Goal: Task Accomplishment & Management: Manage account settings

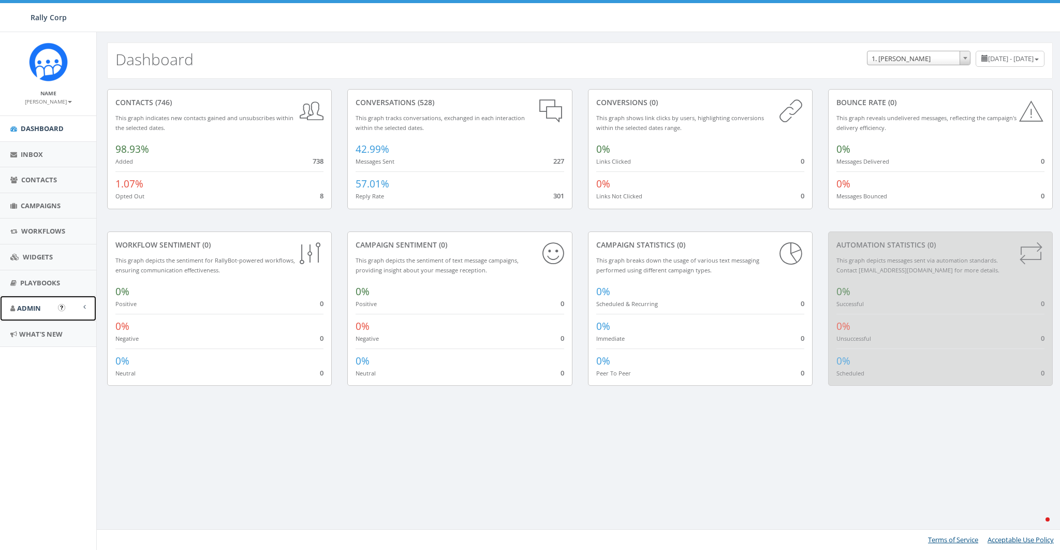
click at [32, 313] on link "Admin" at bounding box center [48, 308] width 96 height 25
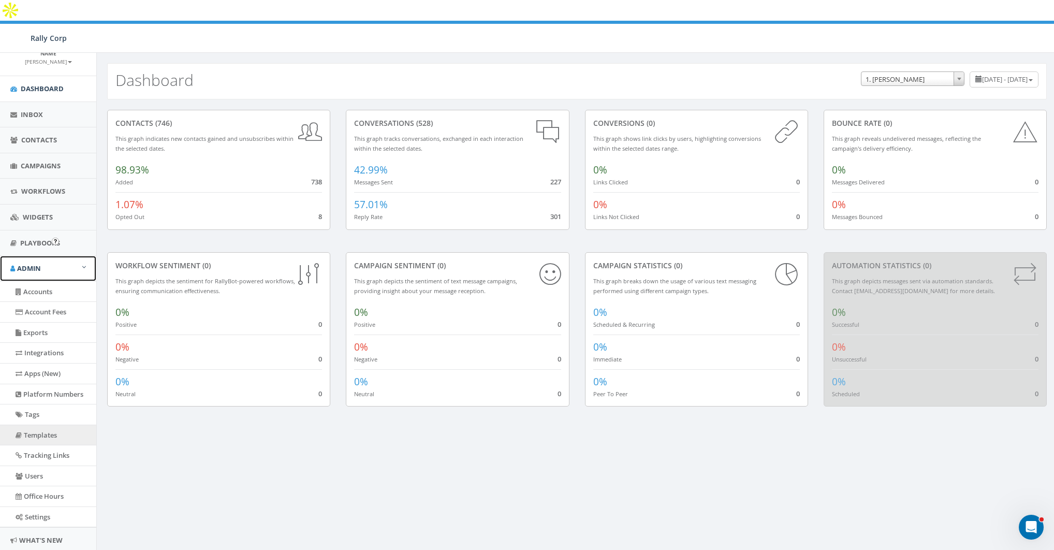
scroll to position [68, 0]
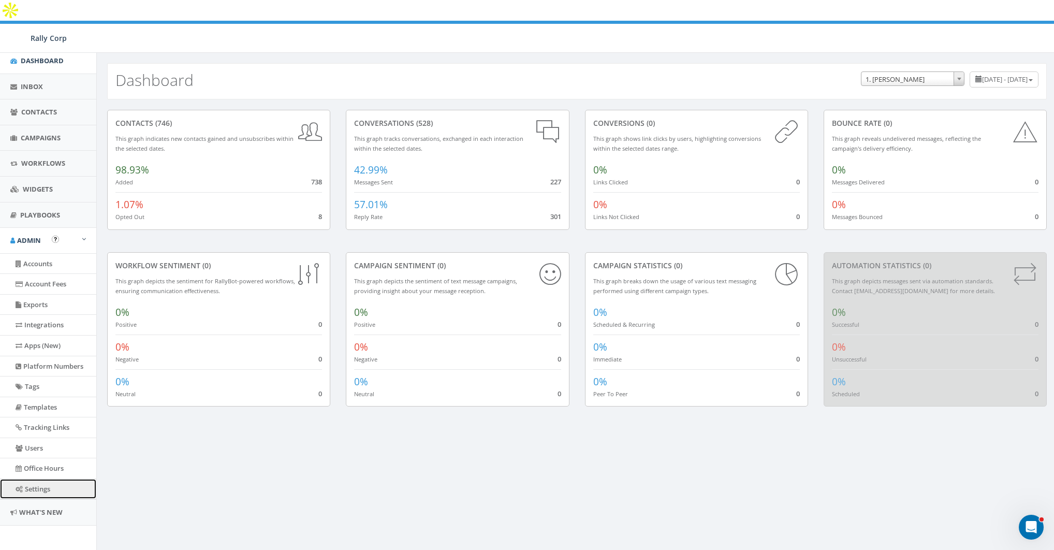
click at [41, 486] on link "Settings" at bounding box center [48, 489] width 96 height 20
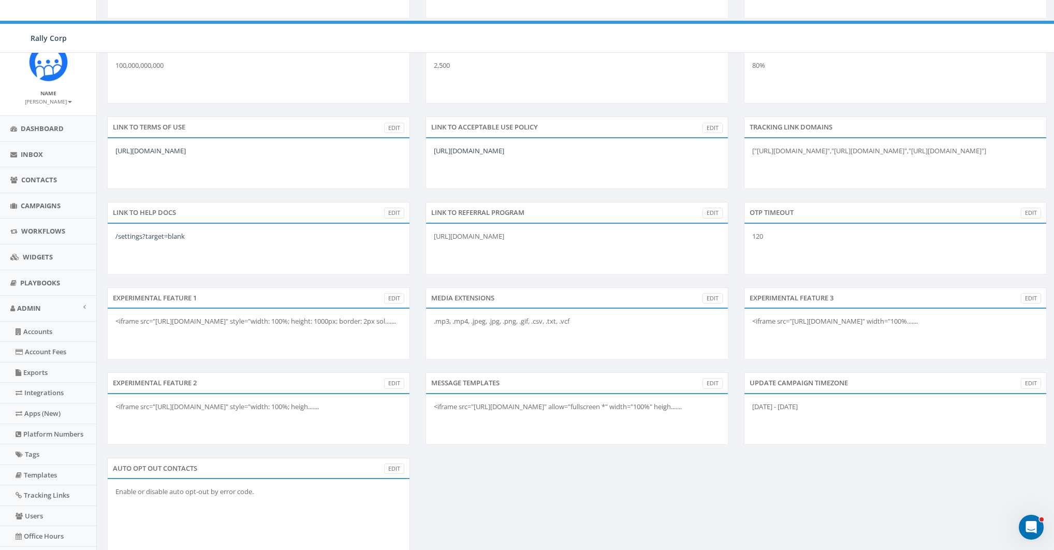
scroll to position [293, 0]
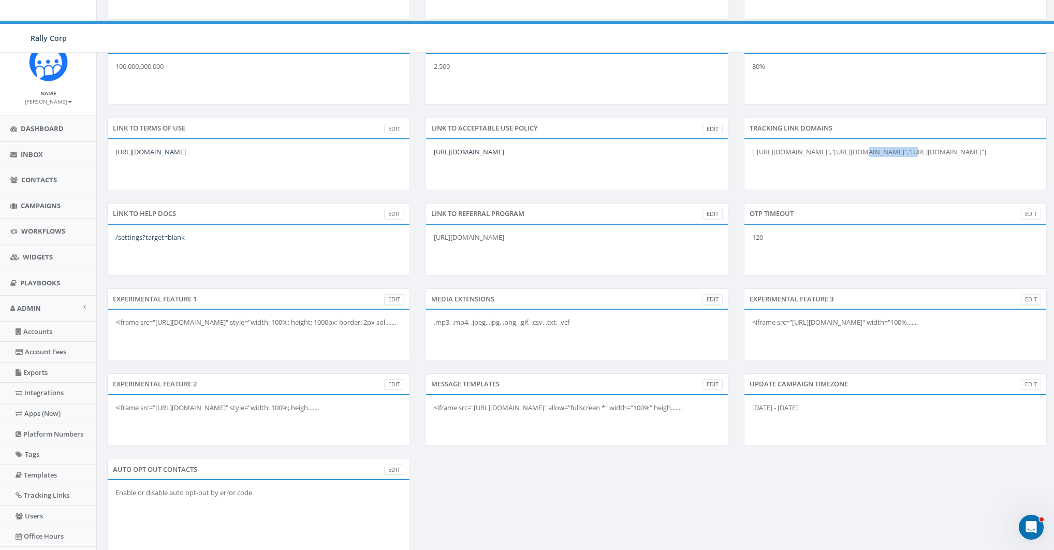
drag, startPoint x: 839, startPoint y: 131, endPoint x: 879, endPoint y: 130, distance: 39.9
click at [879, 138] on div "["https://rally.link","https://rclink.co","https://rllylink.com"]" at bounding box center [895, 164] width 303 height 52
drag, startPoint x: 927, startPoint y: 132, endPoint x: 909, endPoint y: 129, distance: 18.3
click at [926, 138] on div "["https://rally.link","https://rclink.co","https://rllylink.com"]" at bounding box center [895, 164] width 303 height 52
click at [908, 138] on div "["https://rally.link","https://rclink.co","https://rllylink.com"]" at bounding box center [895, 164] width 303 height 52
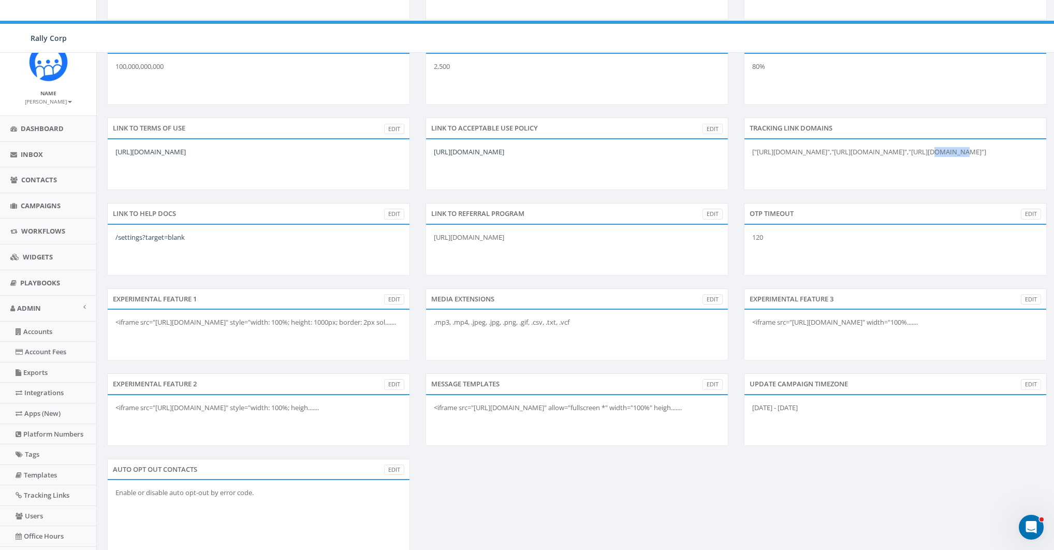
click at [908, 138] on div "["https://rally.link","https://rclink.co","https://rllylink.com"]" at bounding box center [895, 164] width 303 height 52
click at [902, 138] on div "["https://rally.link","https://rclink.co","https://rllylink.com"]" at bounding box center [895, 164] width 303 height 52
click at [824, 138] on div "["https://rally.link","https://rclink.co","https://rllylink.com"]" at bounding box center [895, 164] width 303 height 52
click at [836, 138] on div "["https://rally.link","https://rclink.co","https://rllylink.com"]" at bounding box center [895, 164] width 303 height 52
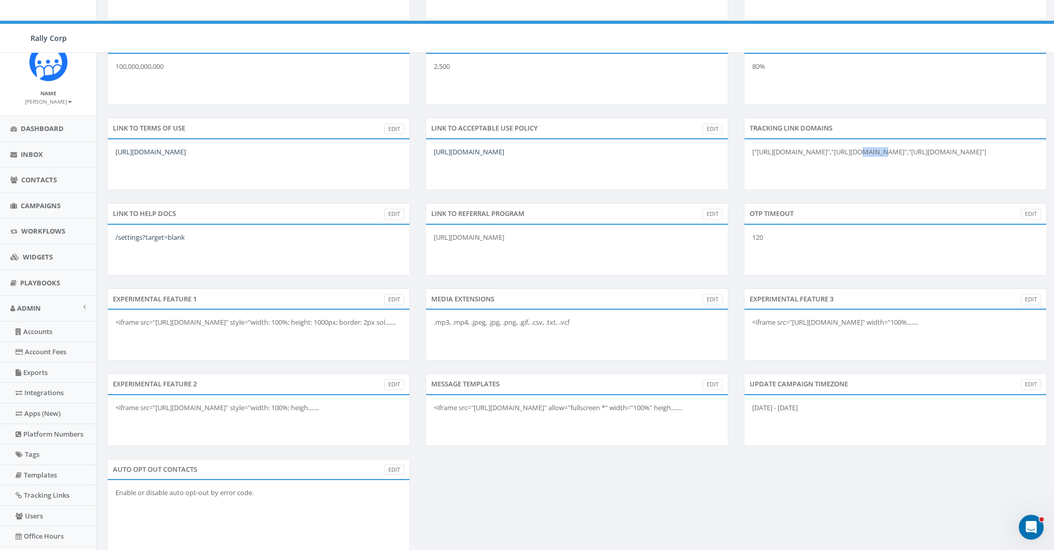
click at [836, 138] on div "["https://rally.link","https://rclink.co","https://rllylink.com"]" at bounding box center [895, 164] width 303 height 52
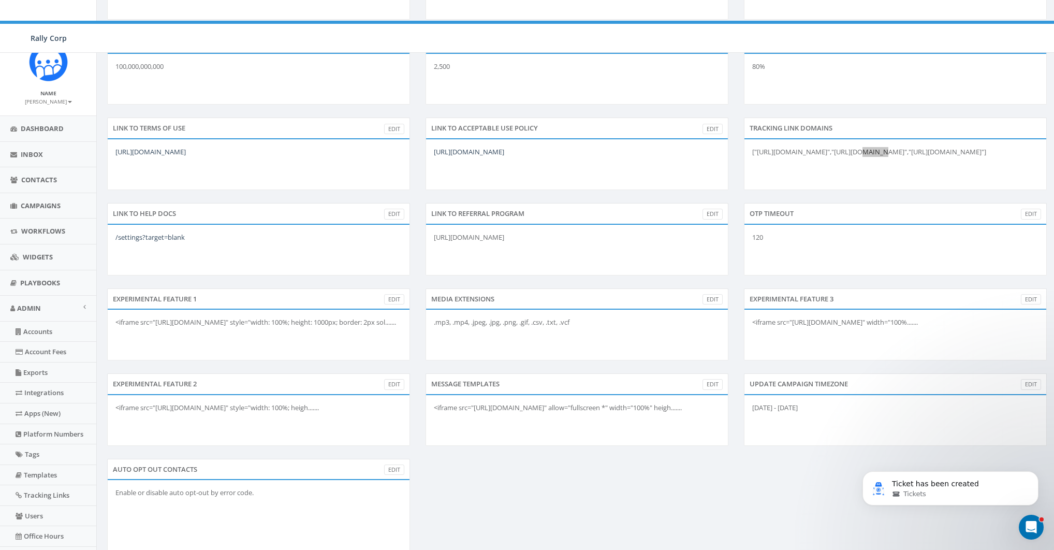
scroll to position [0, 0]
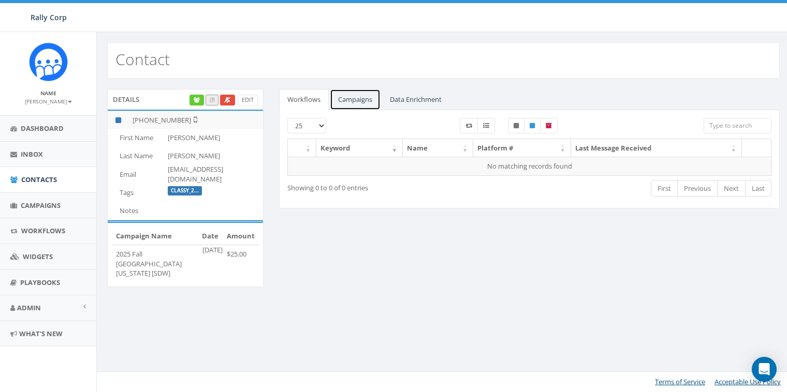
click at [368, 102] on link "Campaigns" at bounding box center [355, 99] width 51 height 21
click at [371, 102] on link "Campaigns" at bounding box center [355, 99] width 51 height 21
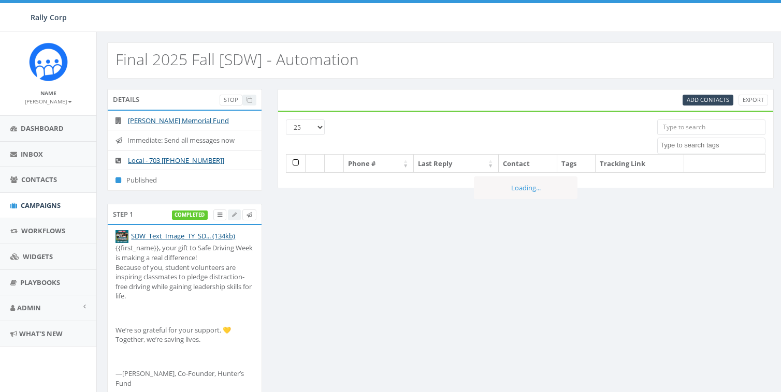
select select
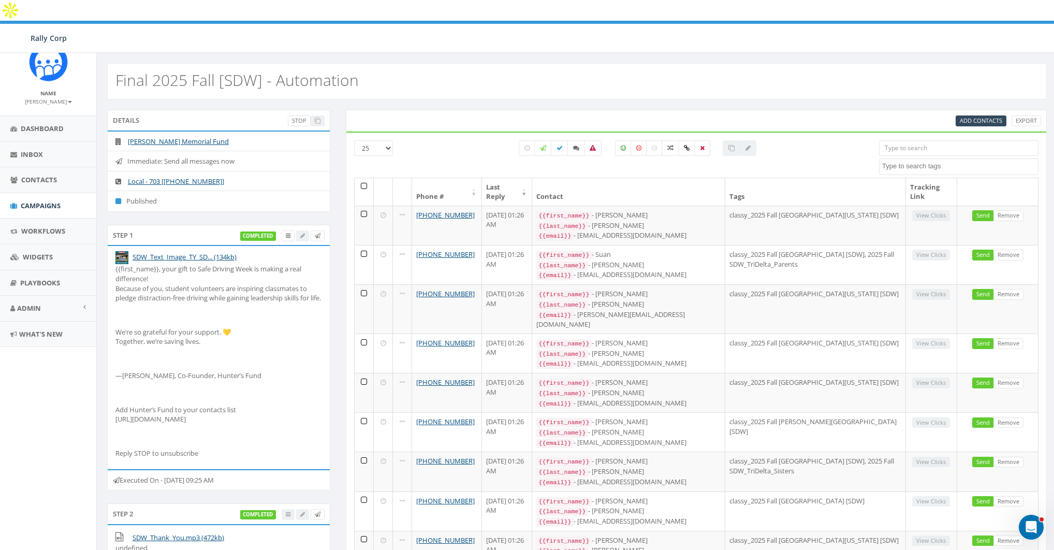
drag, startPoint x: 230, startPoint y: 497, endPoint x: 271, endPoint y: 497, distance: 40.9
click at [271, 392] on div "Executed On - [DATE] 09:25 AM" at bounding box center [218, 480] width 223 height 22
click at [530, 145] on icon at bounding box center [526, 148] width 5 height 6
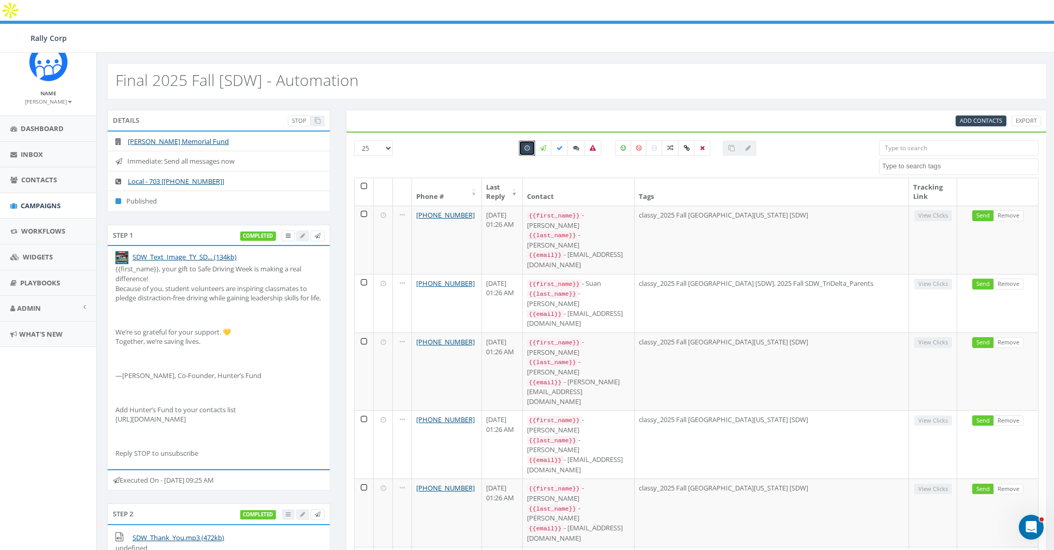
click at [530, 145] on icon at bounding box center [526, 148] width 5 height 6
checkbox input "false"
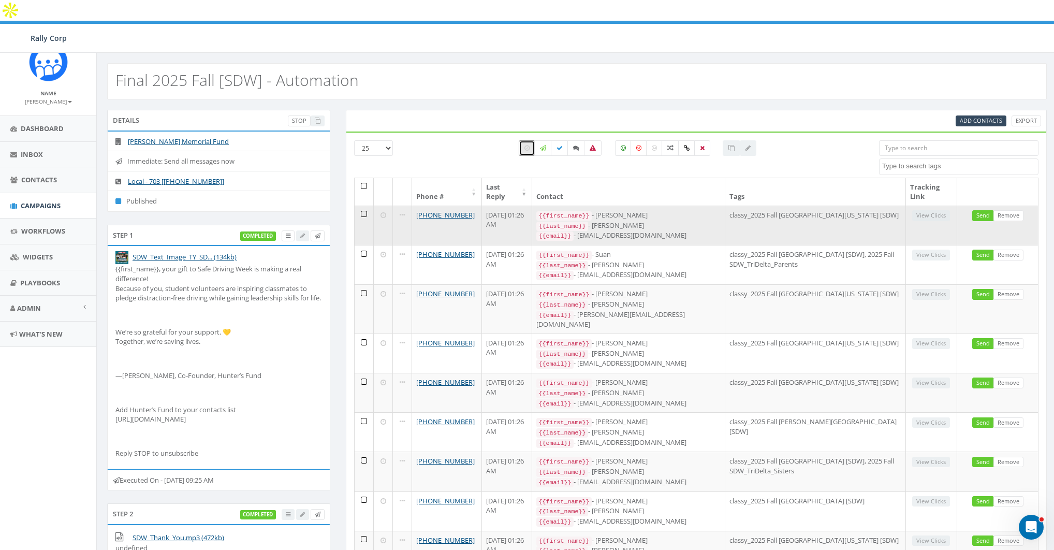
click at [494, 206] on td "[DATE] 01:26 AM" at bounding box center [507, 225] width 50 height 39
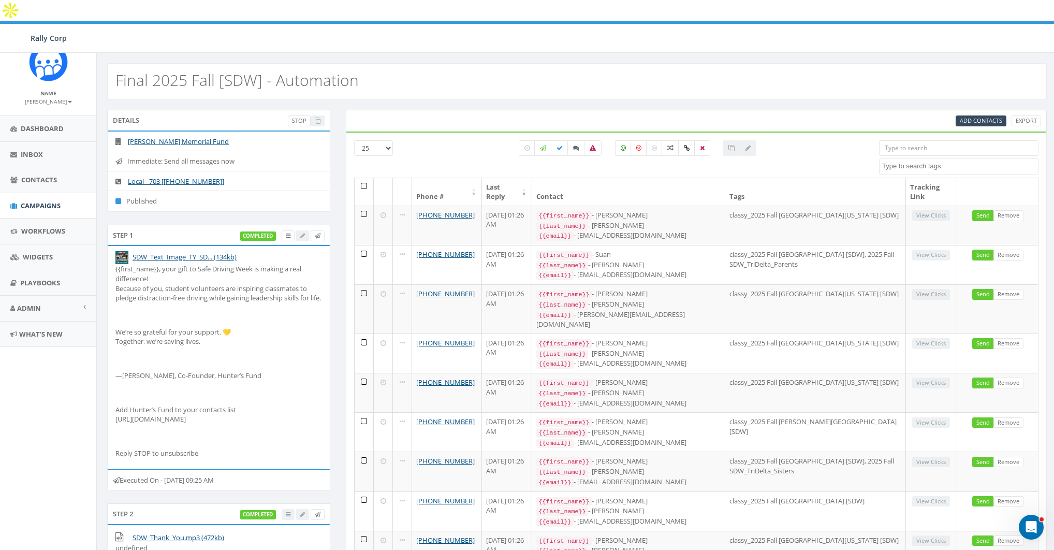
click at [496, 147] on div "All 0 contact(s) on current page All 73 contact(s) filtered" at bounding box center [638, 158] width 466 height 37
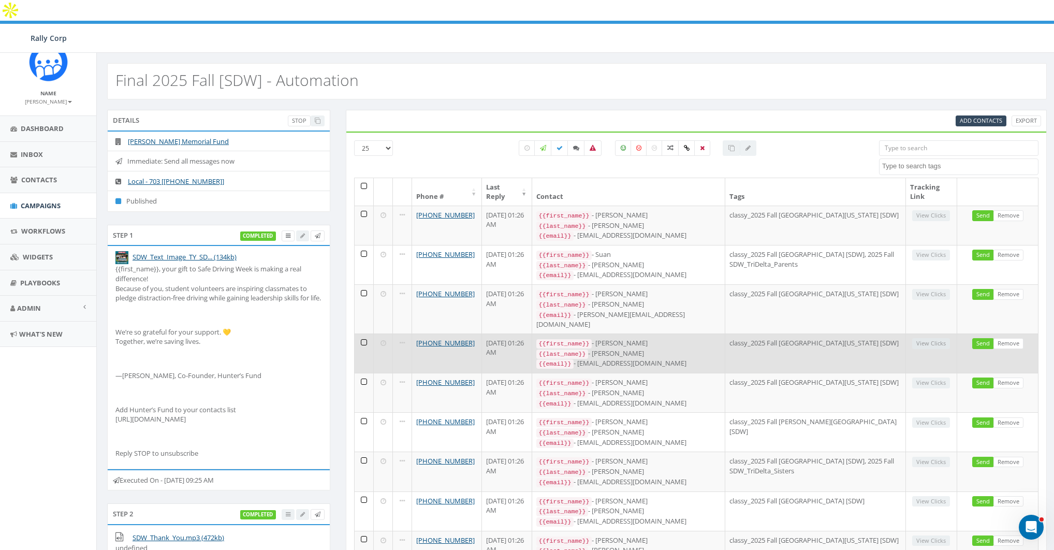
scroll to position [70, 0]
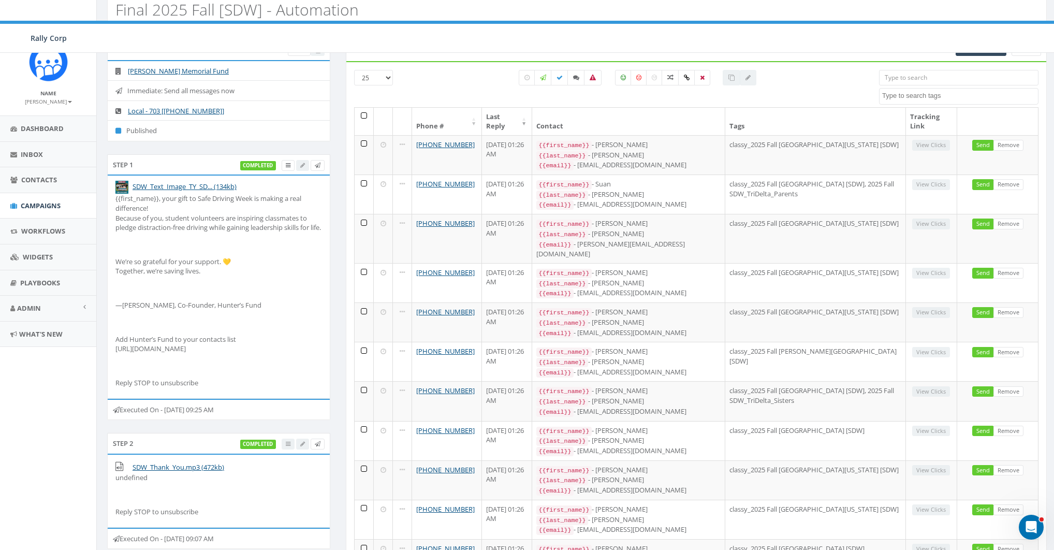
drag, startPoint x: 232, startPoint y: 426, endPoint x: 268, endPoint y: 426, distance: 35.7
click at [268, 392] on div "Executed On - [DATE] 09:25 AM" at bounding box center [218, 410] width 223 height 22
click at [278, 392] on div "Executed On - [DATE] 09:25 AM" at bounding box center [218, 410] width 223 height 22
drag, startPoint x: 231, startPoint y: 426, endPoint x: 264, endPoint y: 427, distance: 32.6
click at [264, 392] on div "Executed On - [DATE] 09:25 AM" at bounding box center [218, 410] width 223 height 22
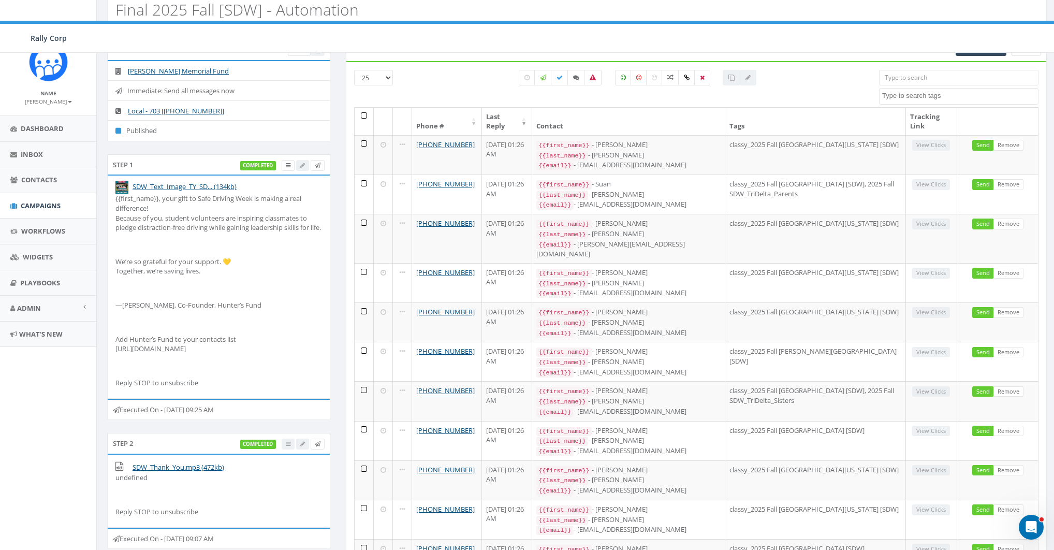
click at [264, 392] on div "Executed On - [DATE] 09:25 AM" at bounding box center [218, 410] width 223 height 22
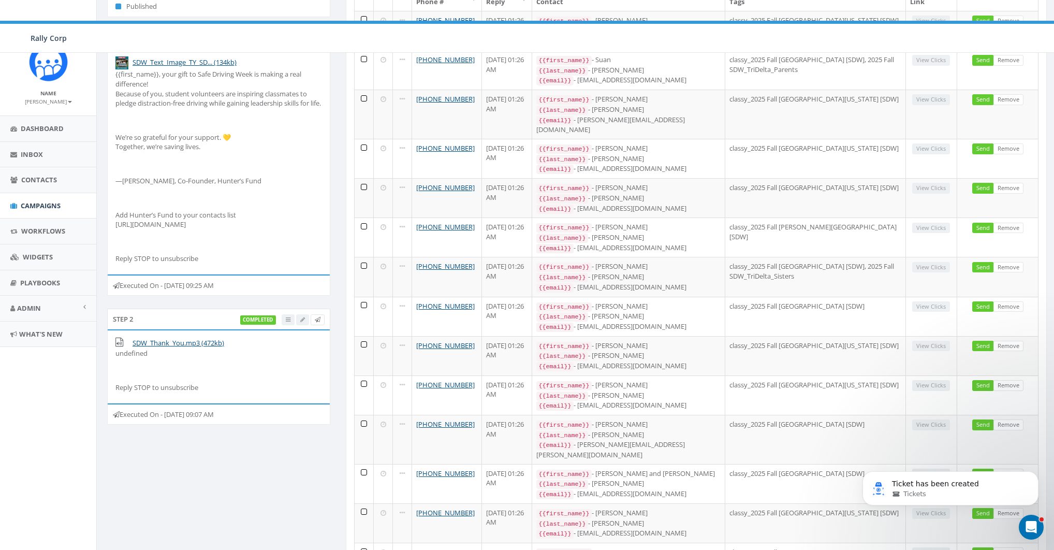
scroll to position [0, 0]
drag, startPoint x: 61, startPoint y: 104, endPoint x: 63, endPoint y: 112, distance: 8.9
click at [61, 104] on small "[PERSON_NAME]" at bounding box center [48, 101] width 47 height 7
click at [57, 127] on link "Sign Out" at bounding box center [52, 130] width 82 height 13
